Goal: Check status: Check status

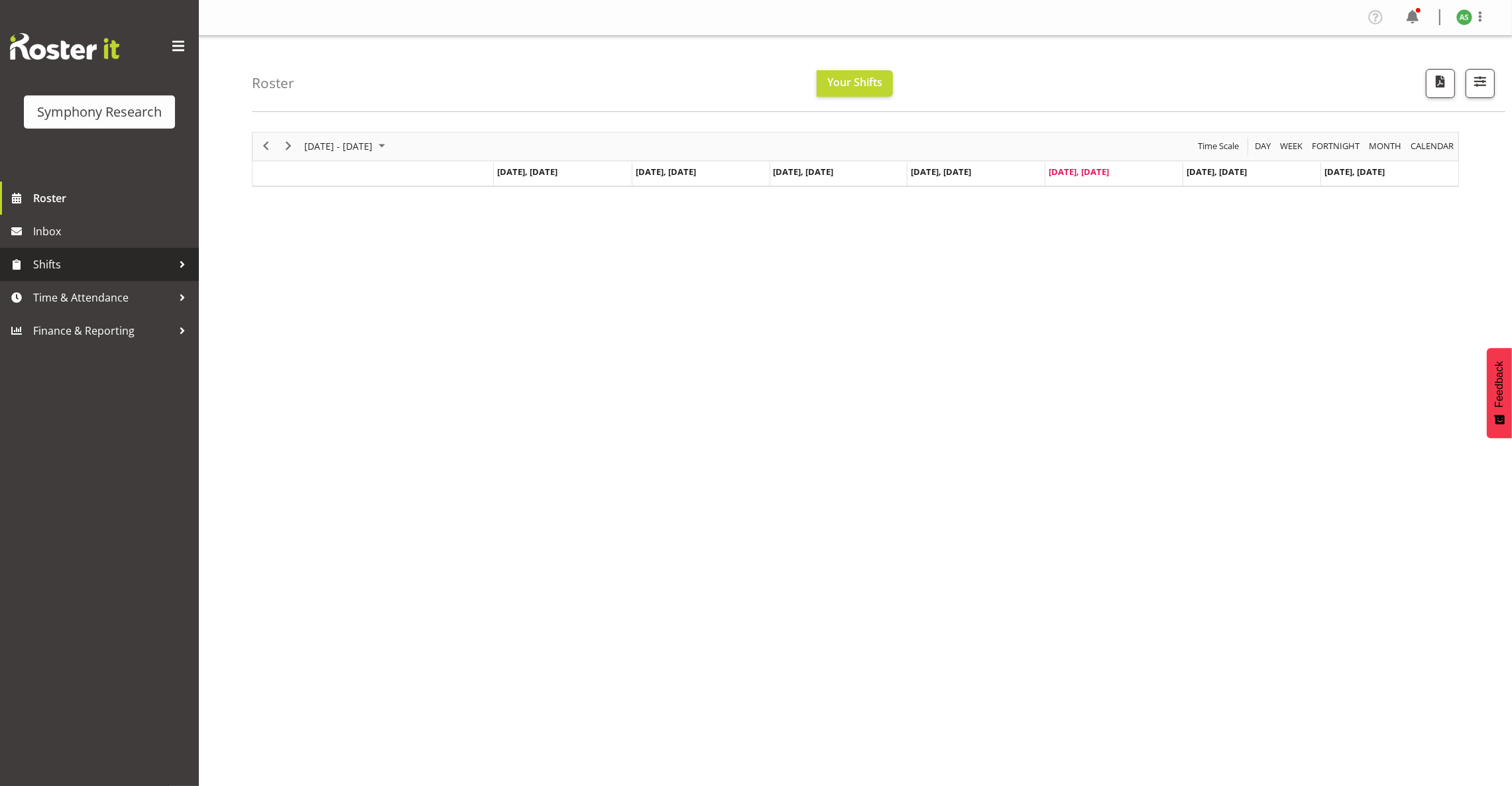
click at [62, 270] on span "Shifts" at bounding box center [102, 264] width 140 height 20
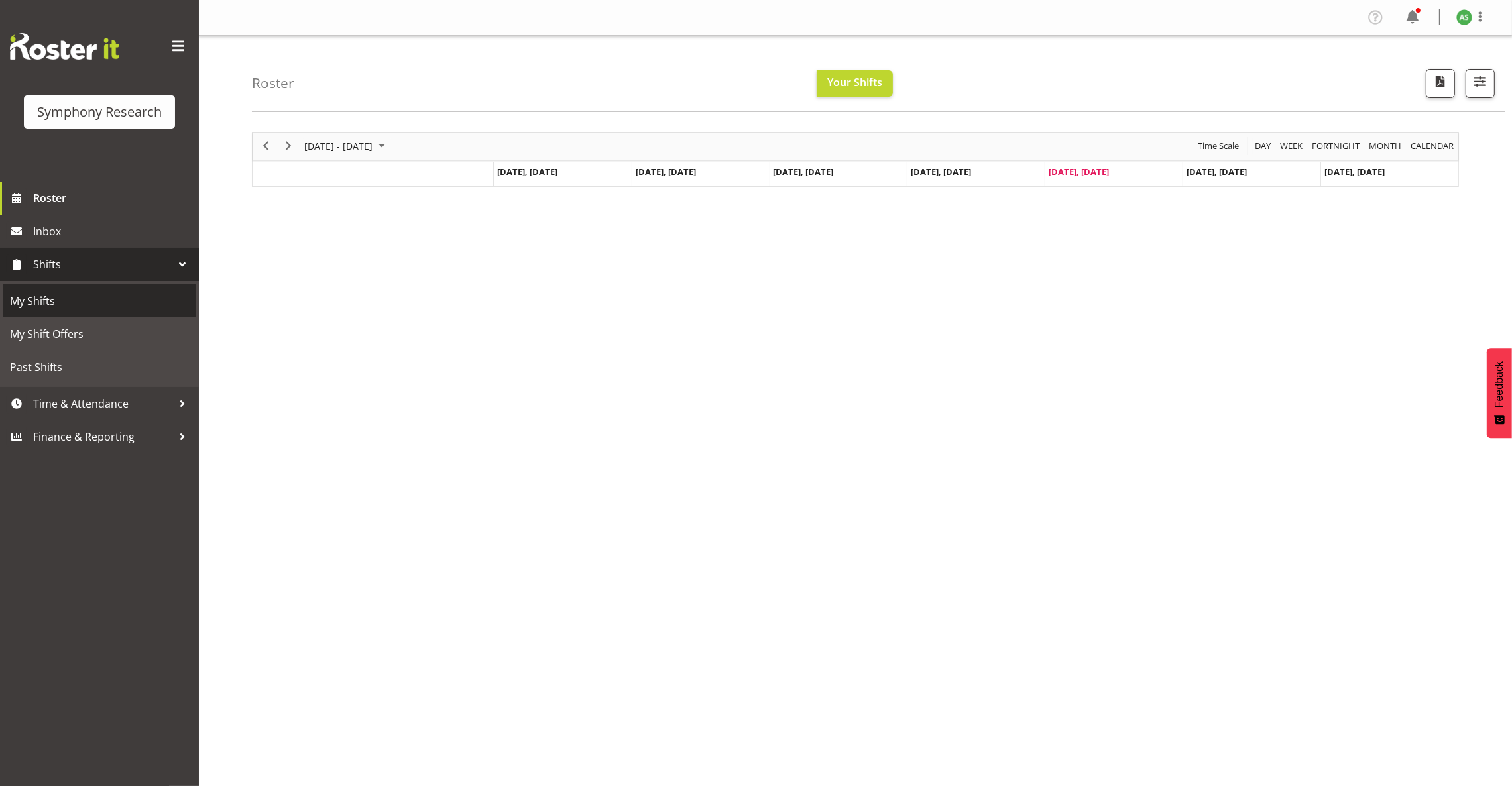
click at [55, 306] on span "My Shifts" at bounding box center [99, 301] width 179 height 20
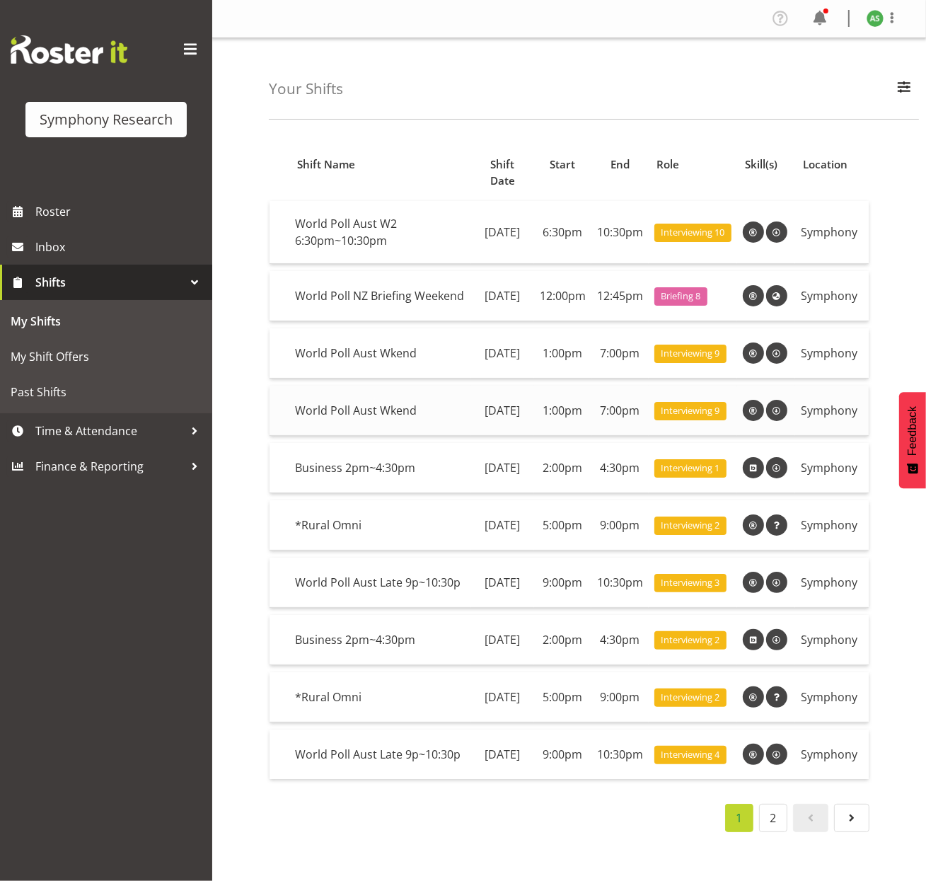
scroll to position [74, 0]
click at [854, 826] on span at bounding box center [851, 817] width 17 height 17
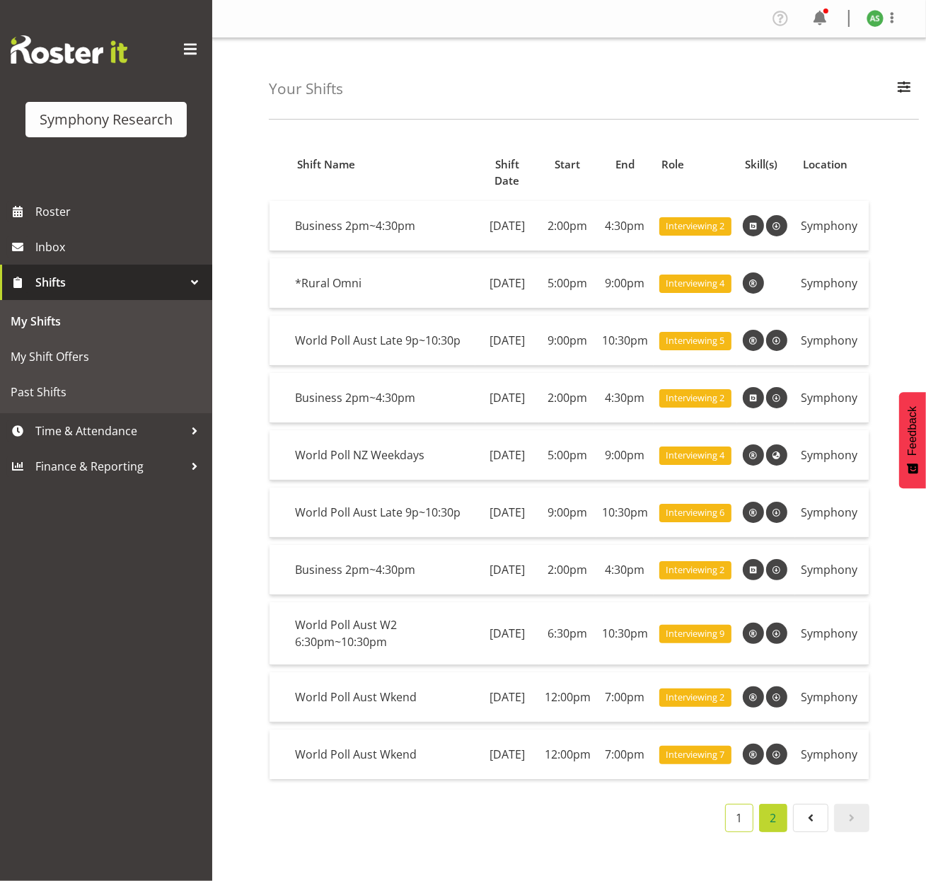
click at [741, 832] on link "1" at bounding box center [739, 818] width 28 height 28
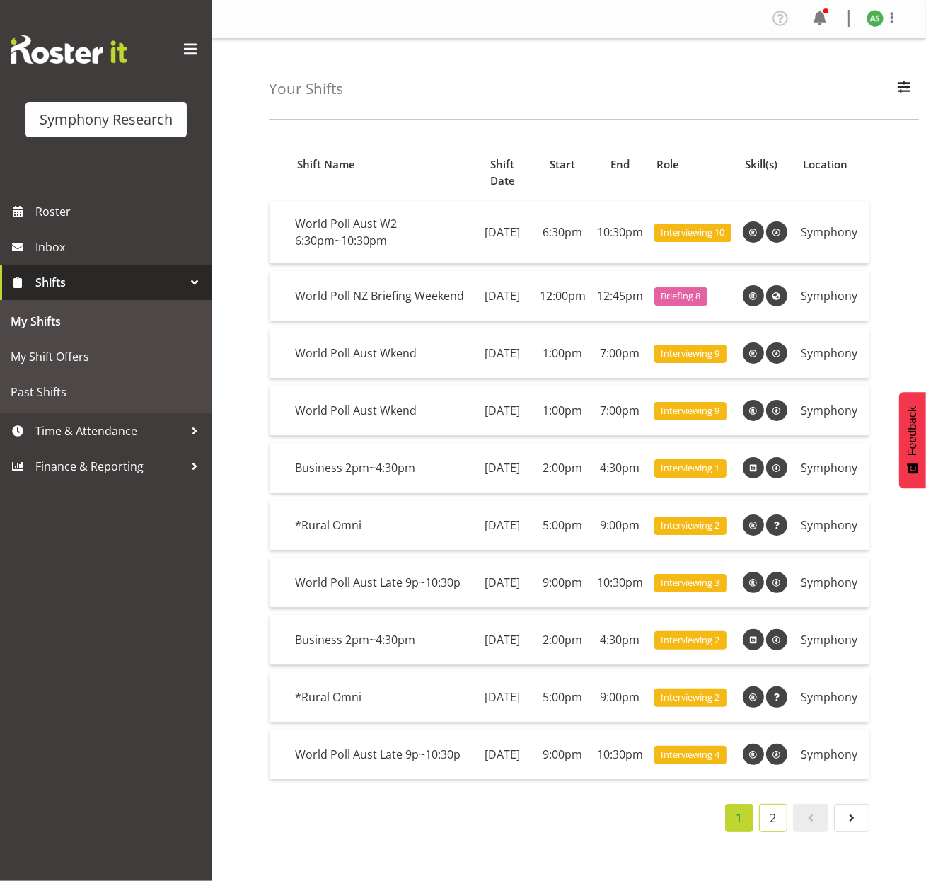
click at [774, 832] on link "2" at bounding box center [773, 818] width 28 height 28
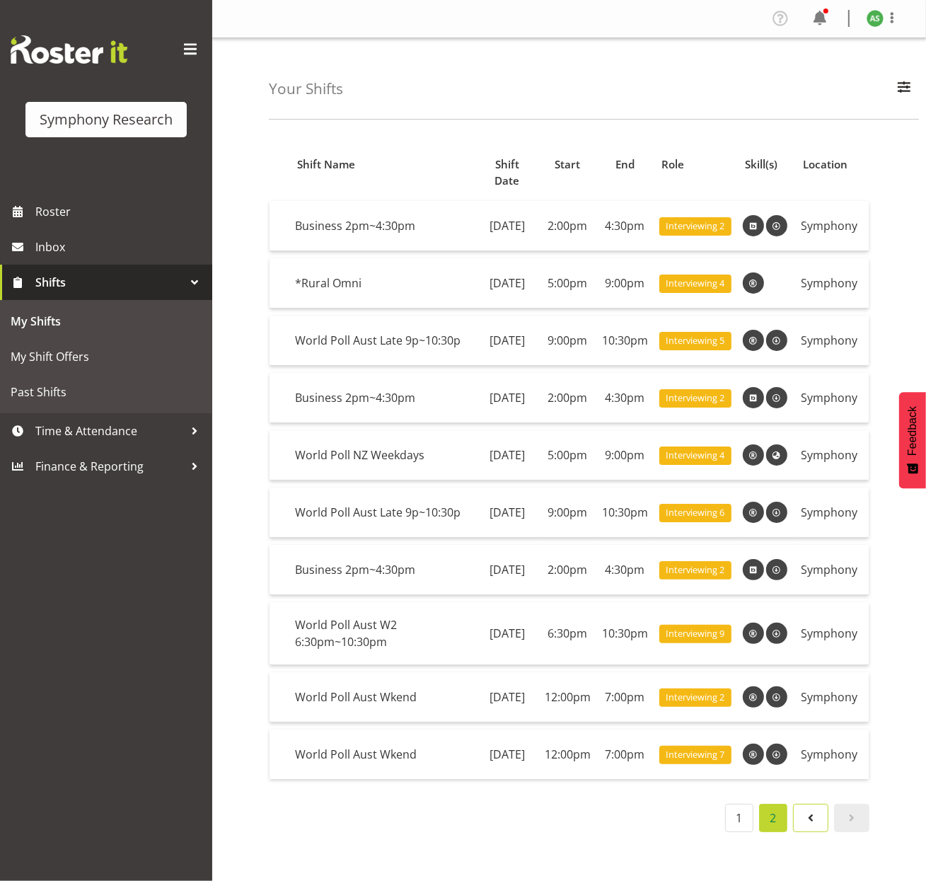
click at [807, 830] on link at bounding box center [810, 818] width 35 height 28
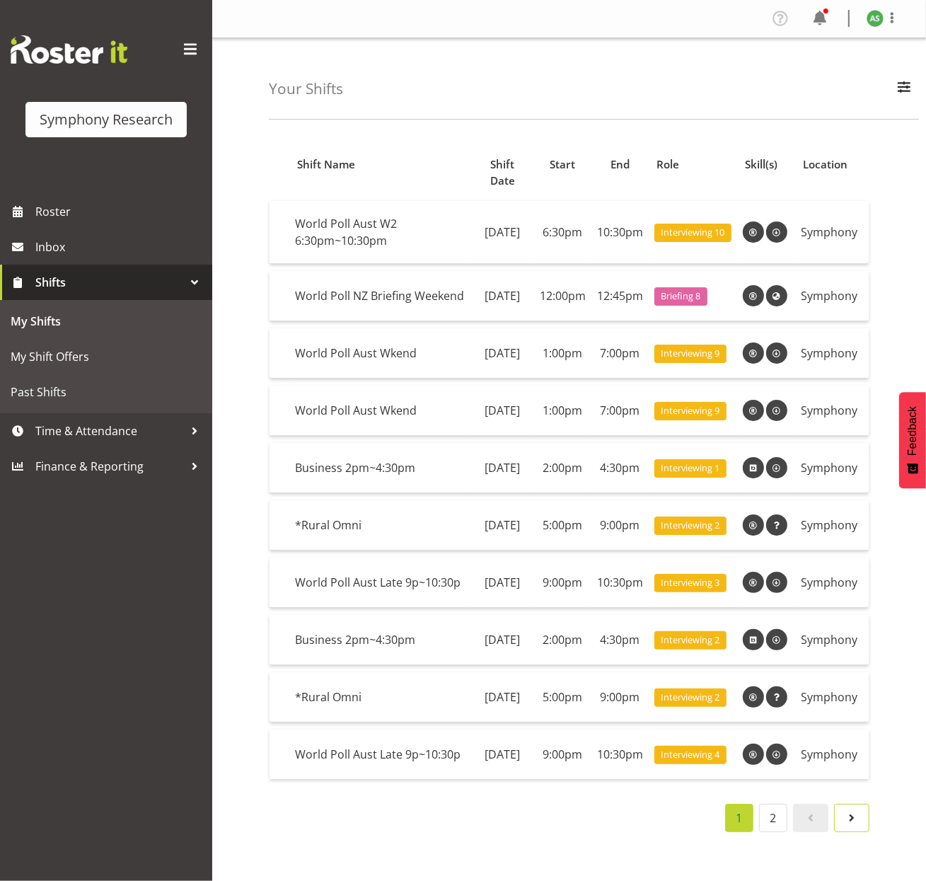
click at [848, 826] on span at bounding box center [851, 817] width 17 height 17
